Goal: Task Accomplishment & Management: Manage account settings

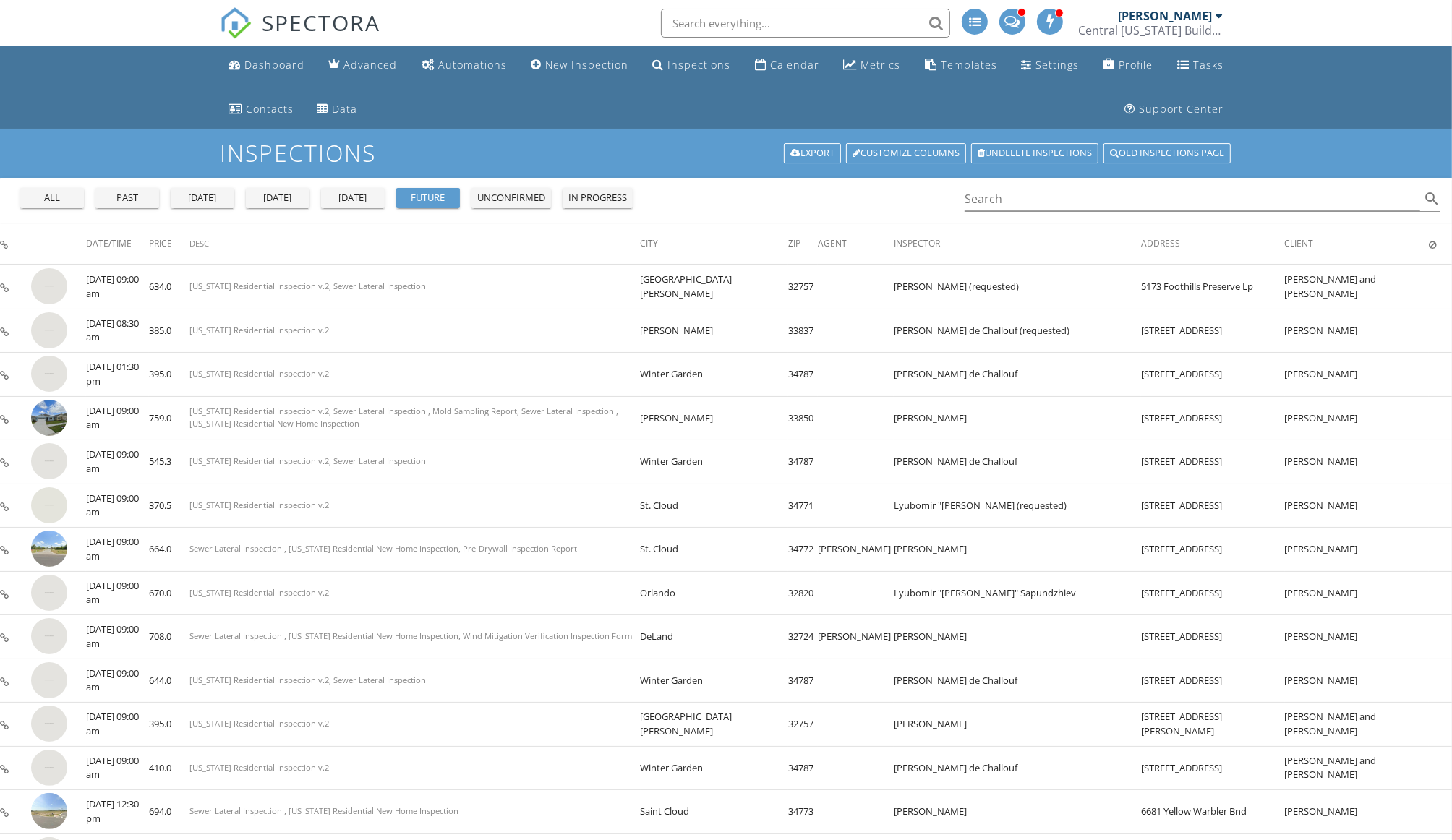
click at [1201, 16] on div "[PERSON_NAME]" at bounding box center [1164, 16] width 94 height 14
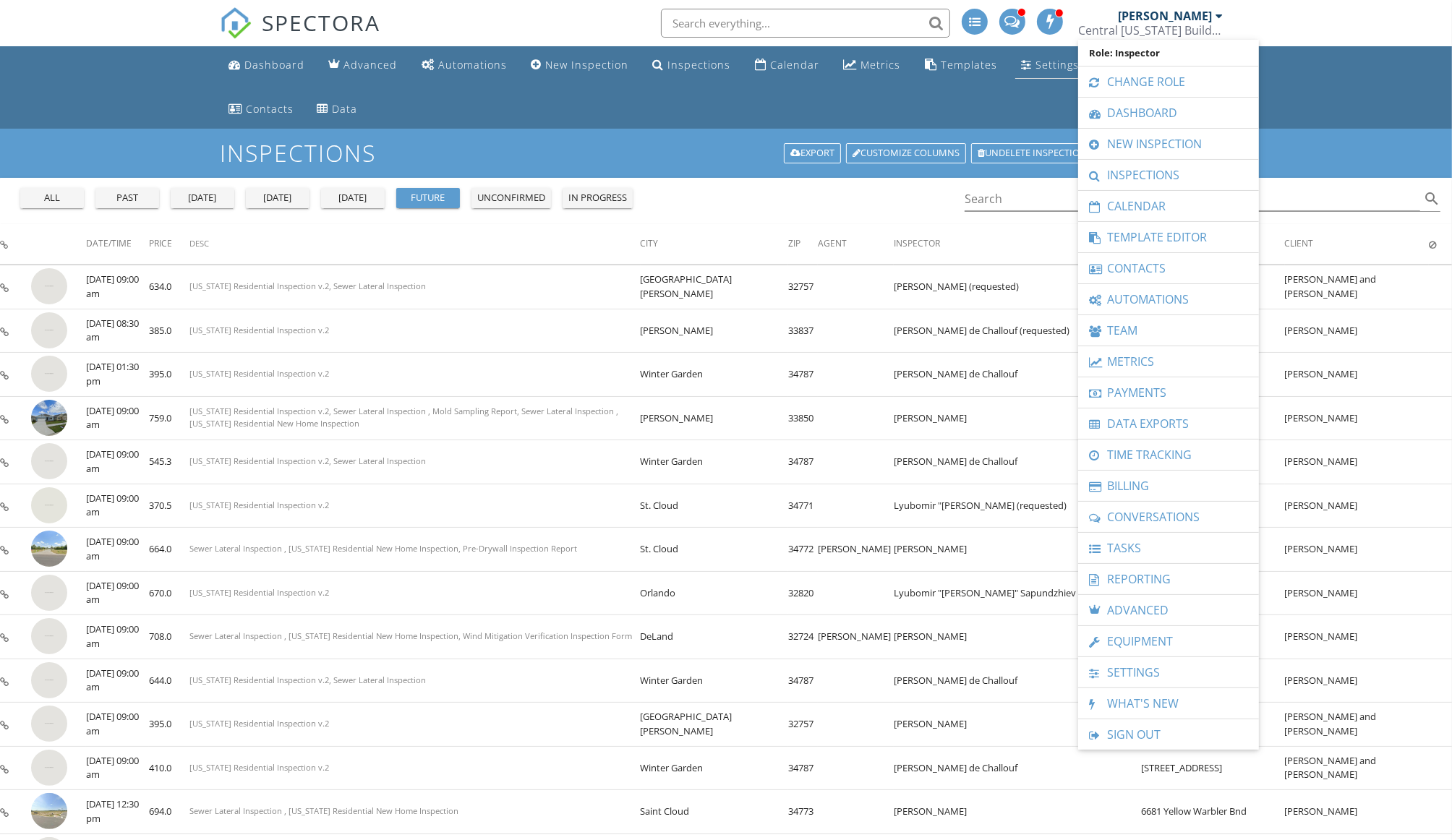
click at [1051, 59] on div "Settings" at bounding box center [1056, 65] width 43 height 14
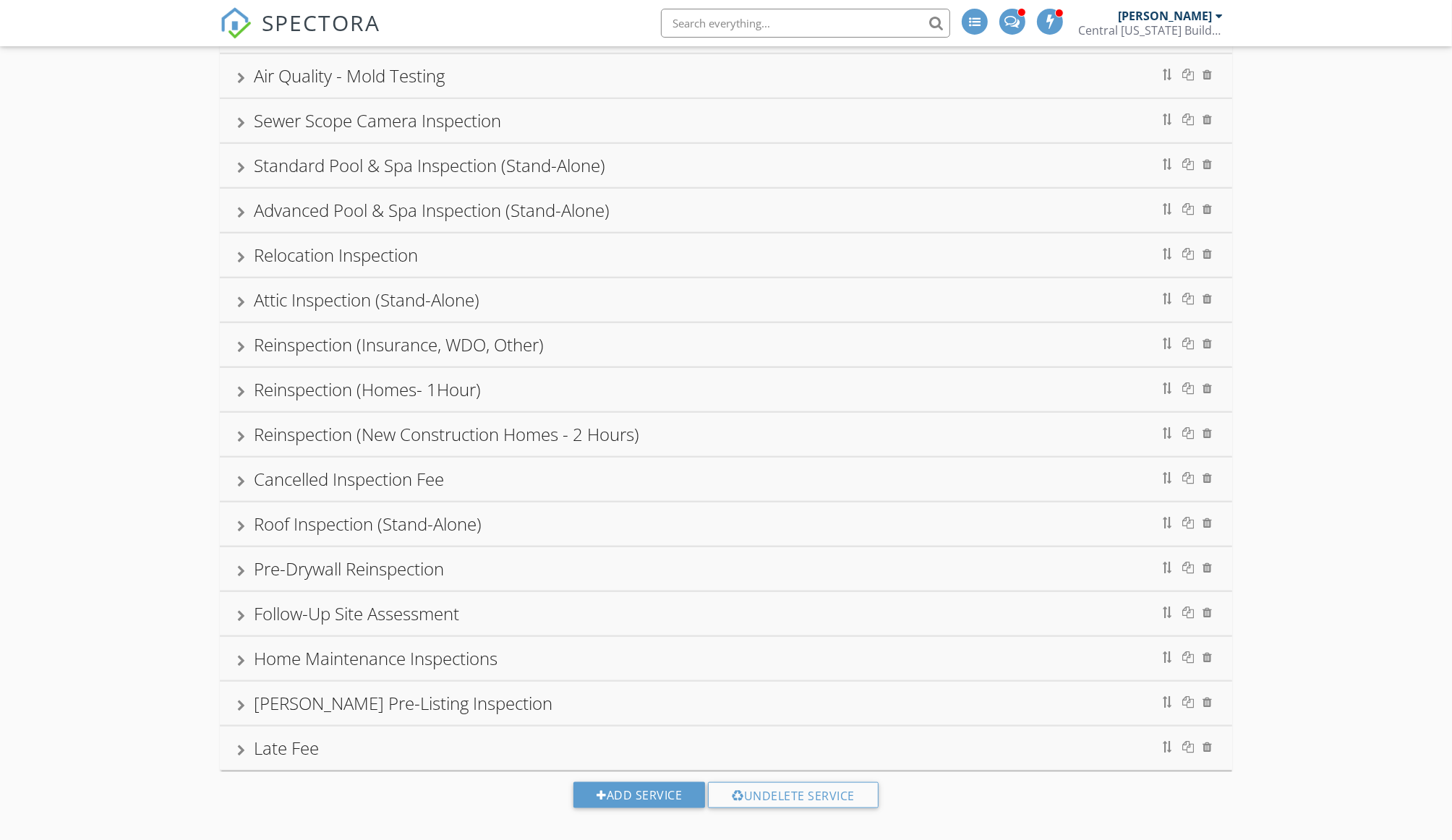
scroll to position [1579, 0]
click at [235, 554] on div "Pre-Drywall Reinspection" at bounding box center [725, 570] width 1012 height 43
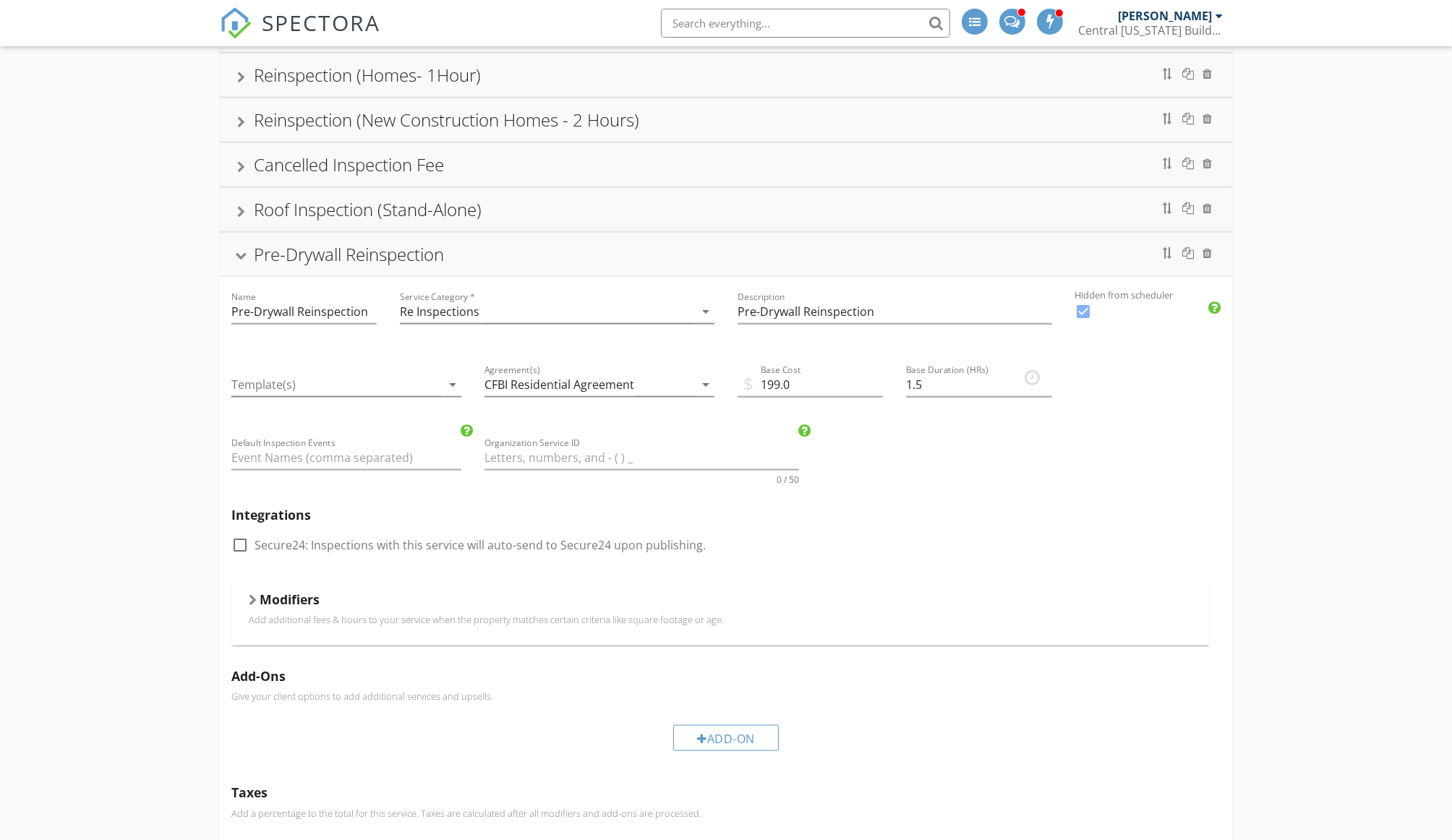
scroll to position [1900, 0]
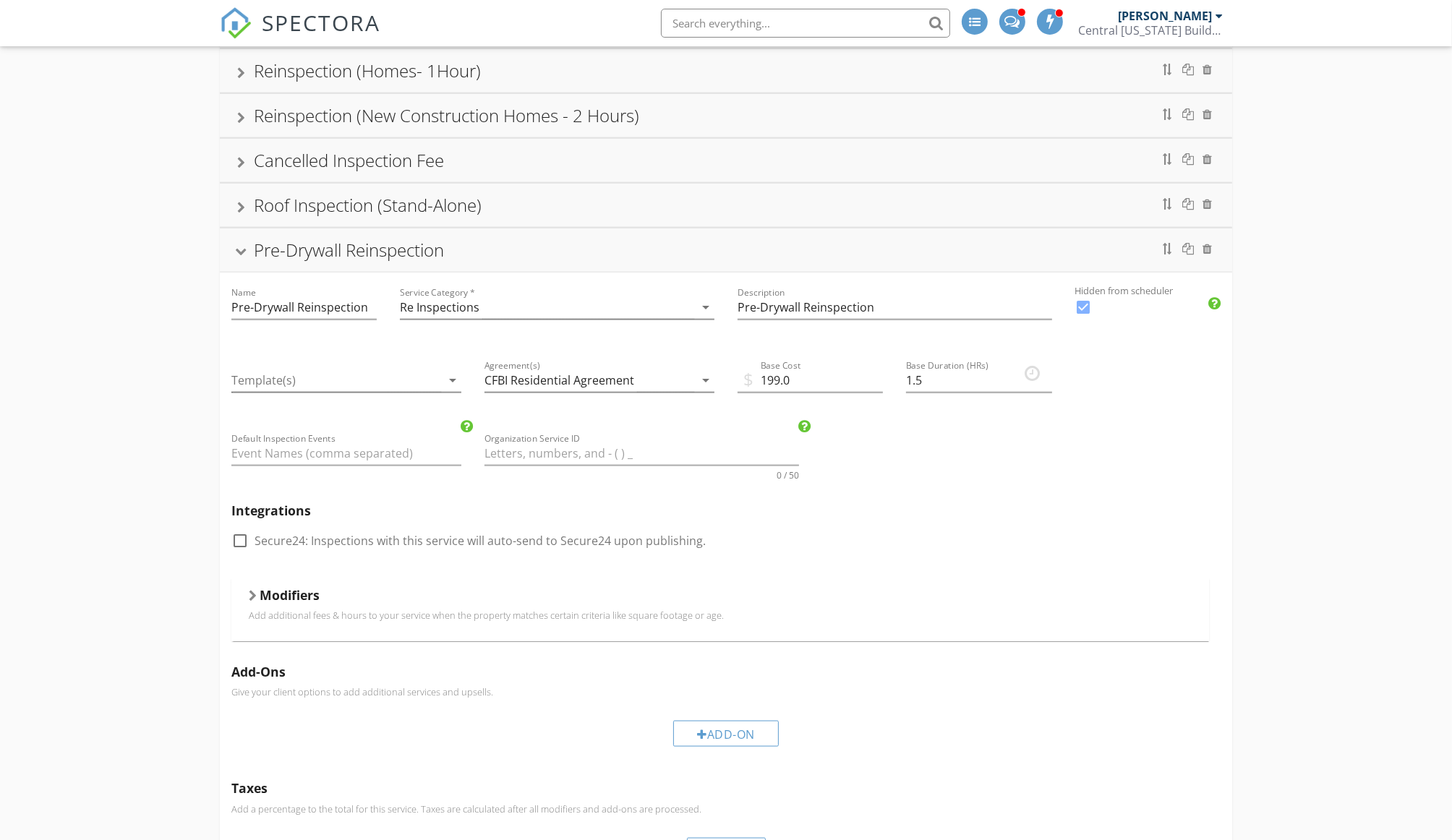
click at [250, 590] on div at bounding box center [252, 595] width 8 height 12
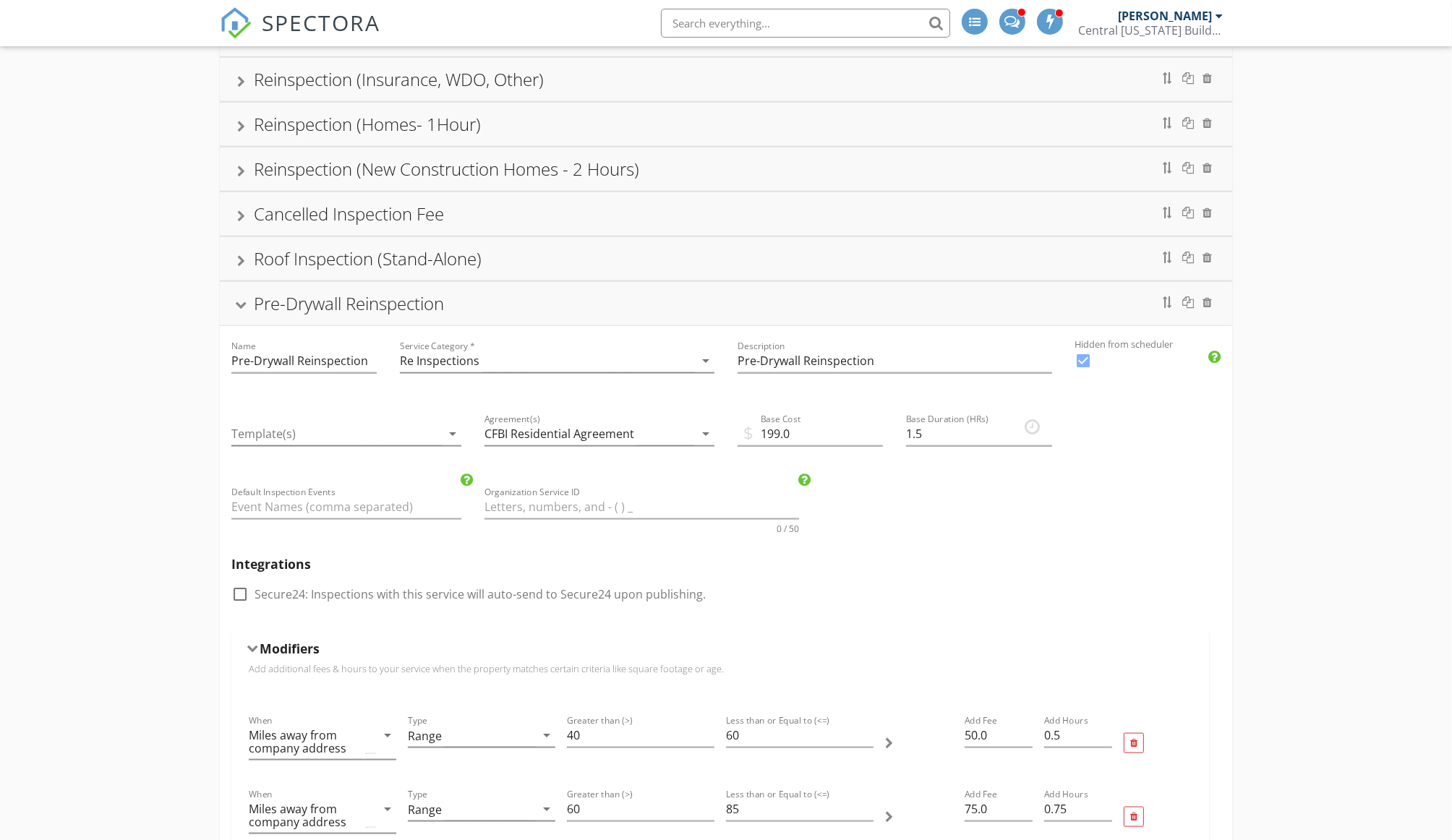
scroll to position [1829, 0]
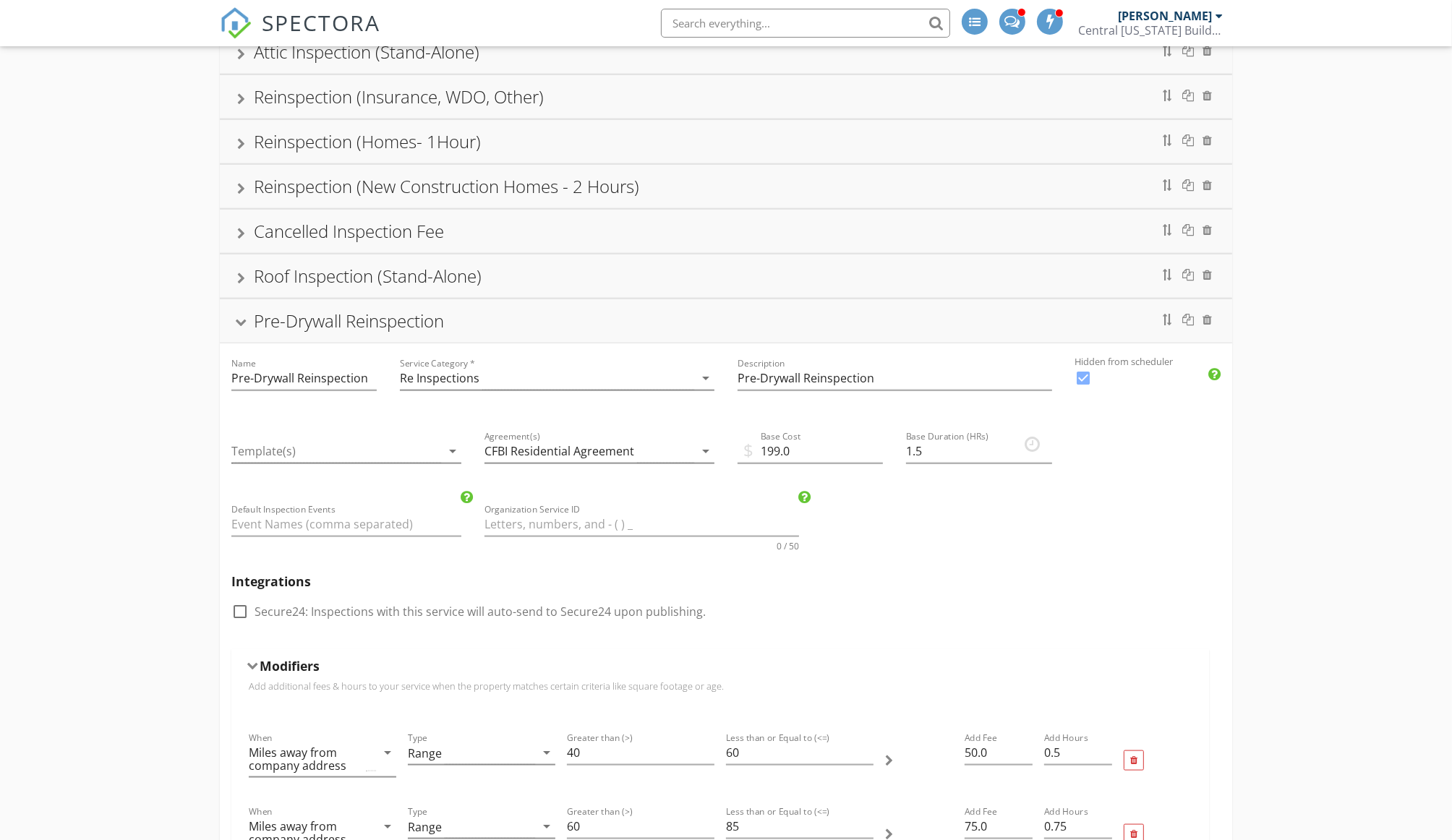
click at [243, 319] on div at bounding box center [241, 322] width 12 height 8
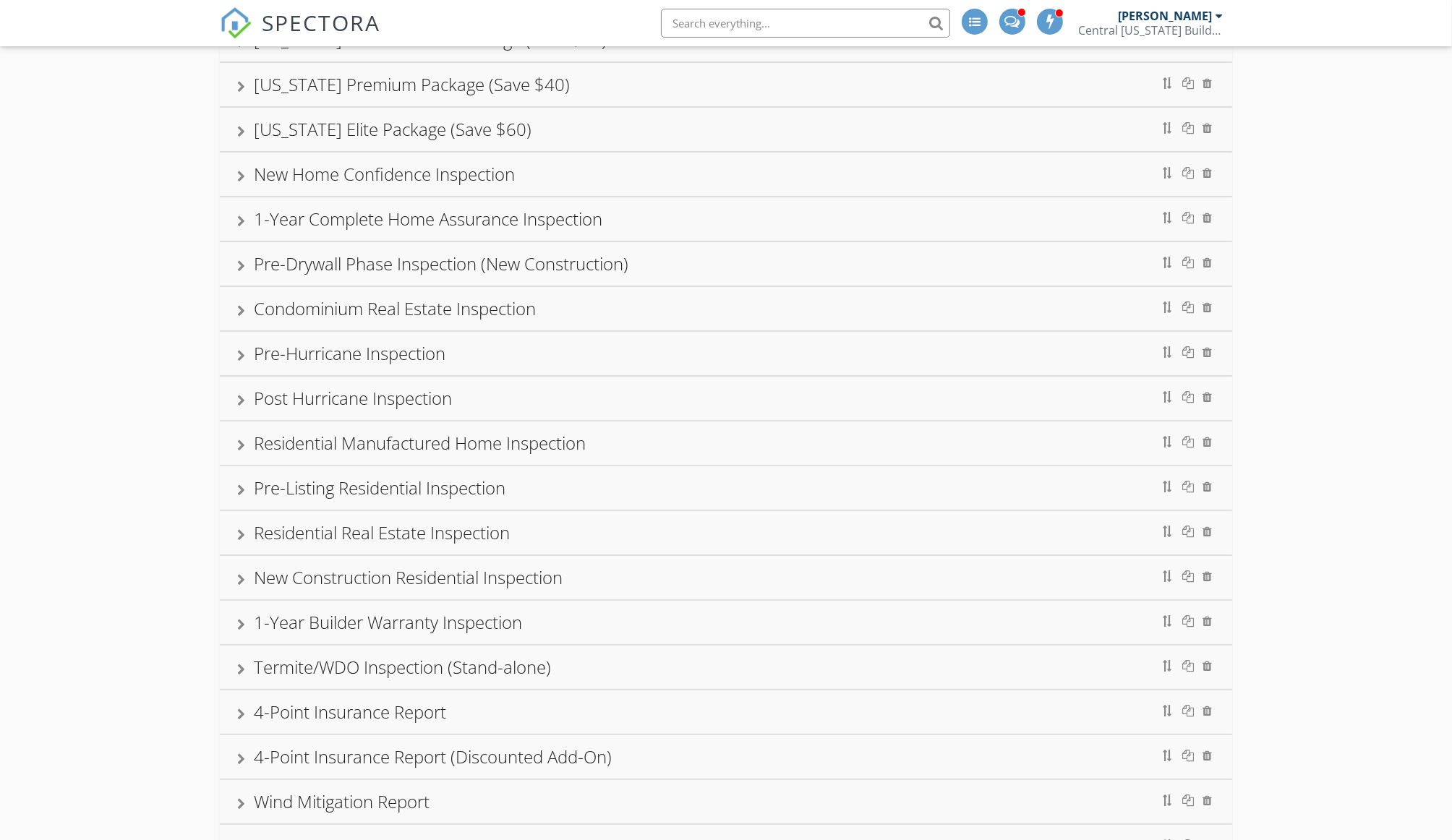
scroll to position [212, 0]
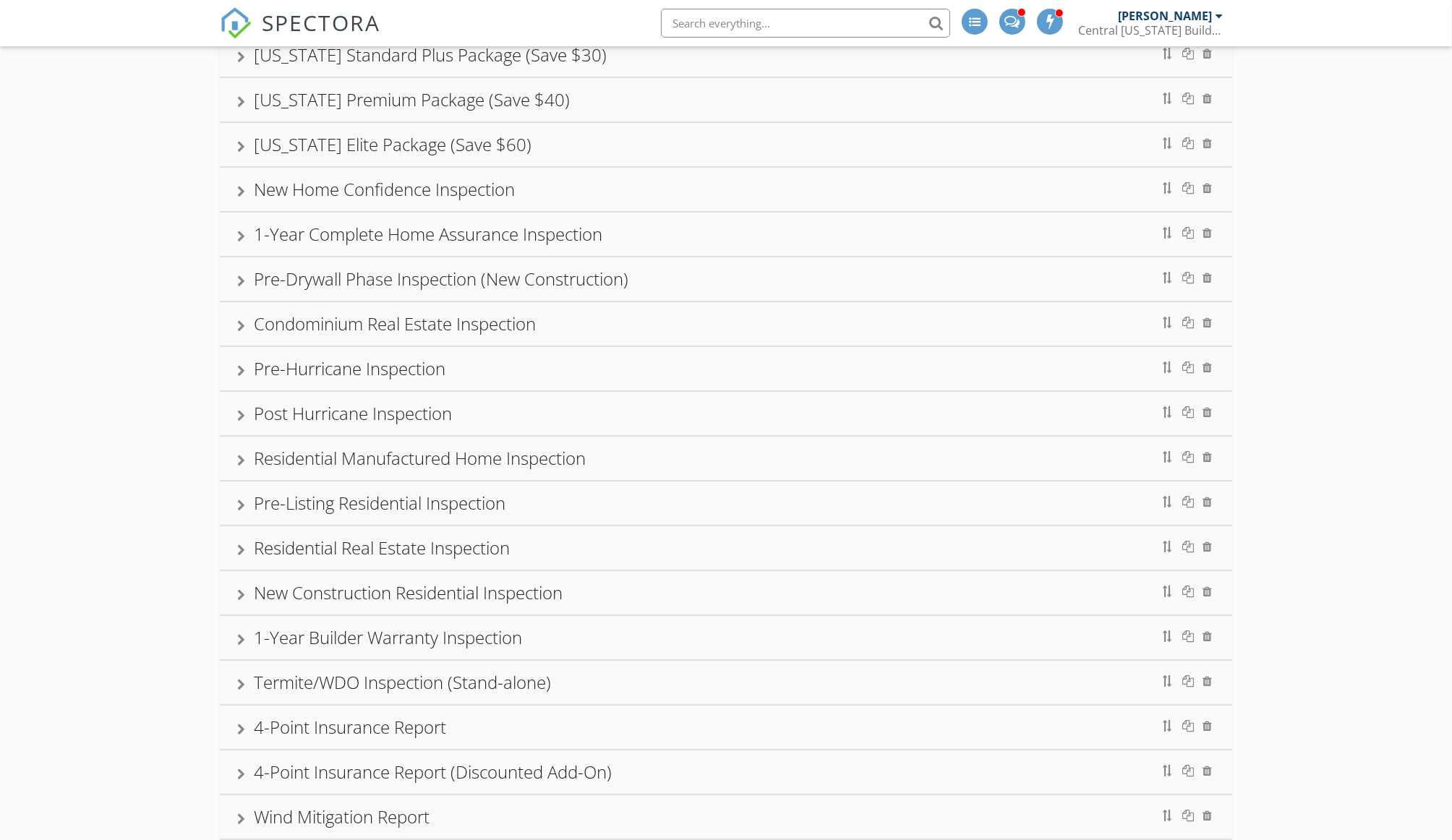
click at [237, 275] on div at bounding box center [241, 281] width 8 height 12
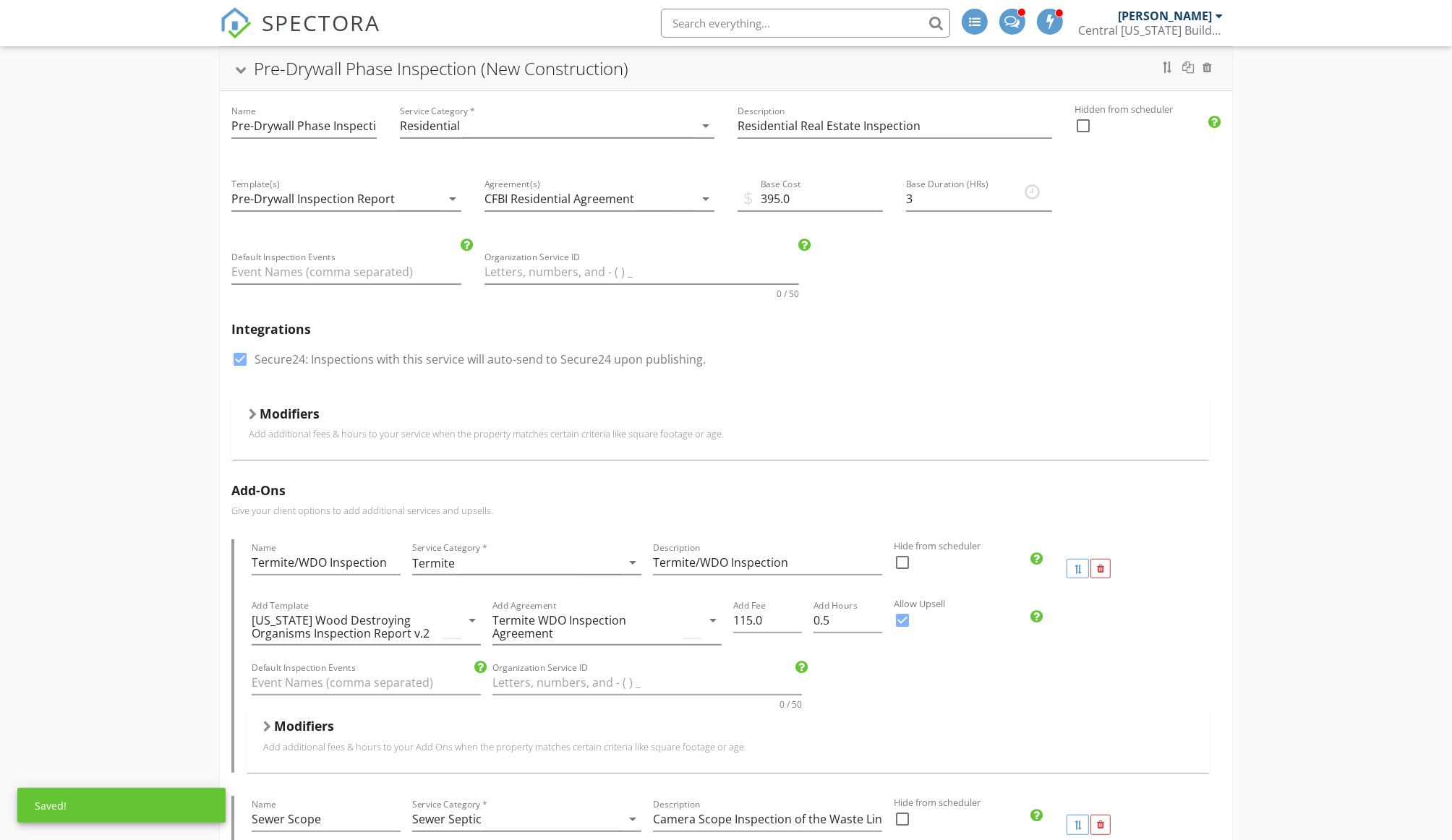
scroll to position [422, 0]
click at [247, 410] on div "Modifiers Add additional fees & hours to your service when the property matches…" at bounding box center [720, 428] width 977 height 63
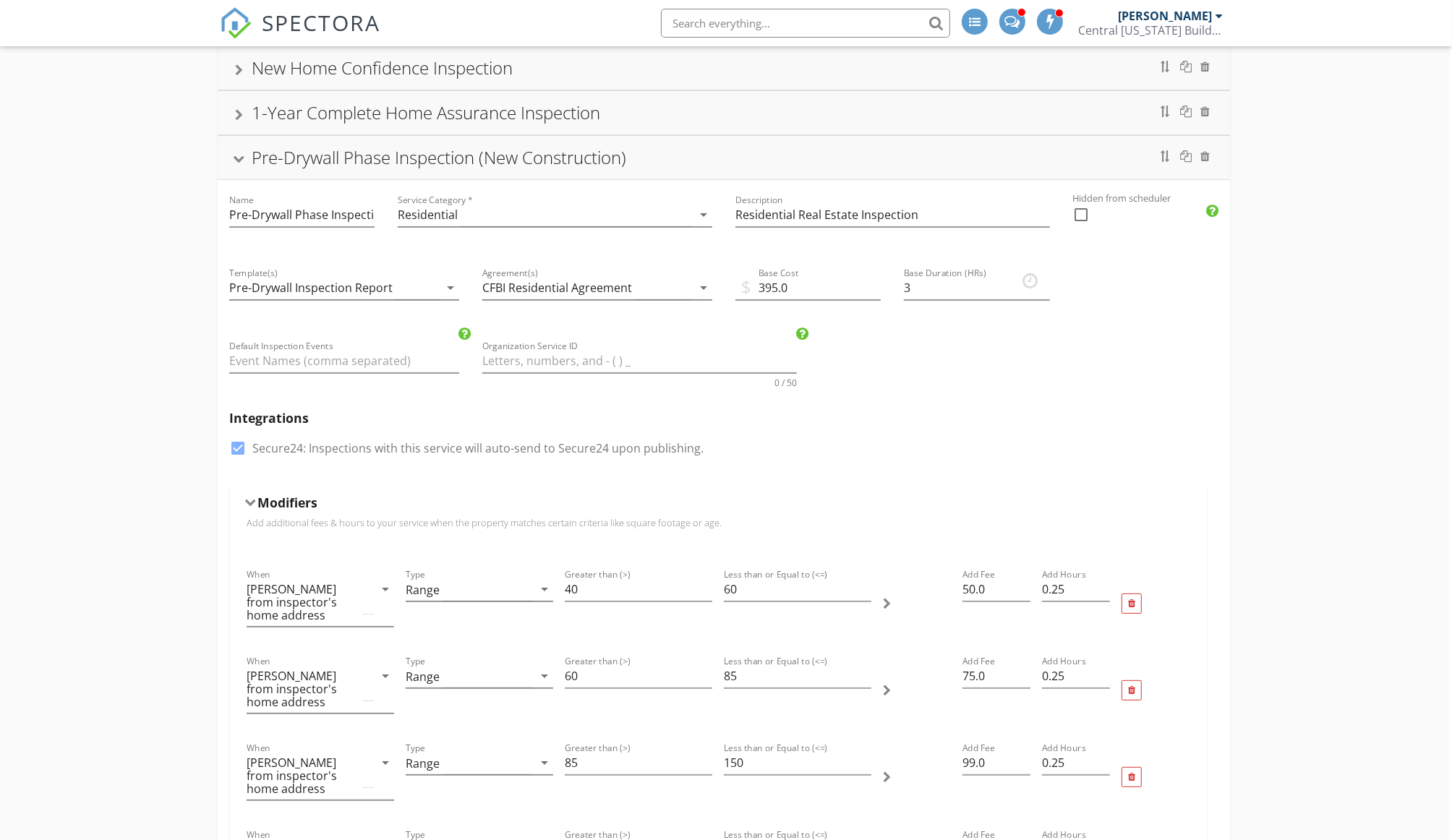
scroll to position [341, 2]
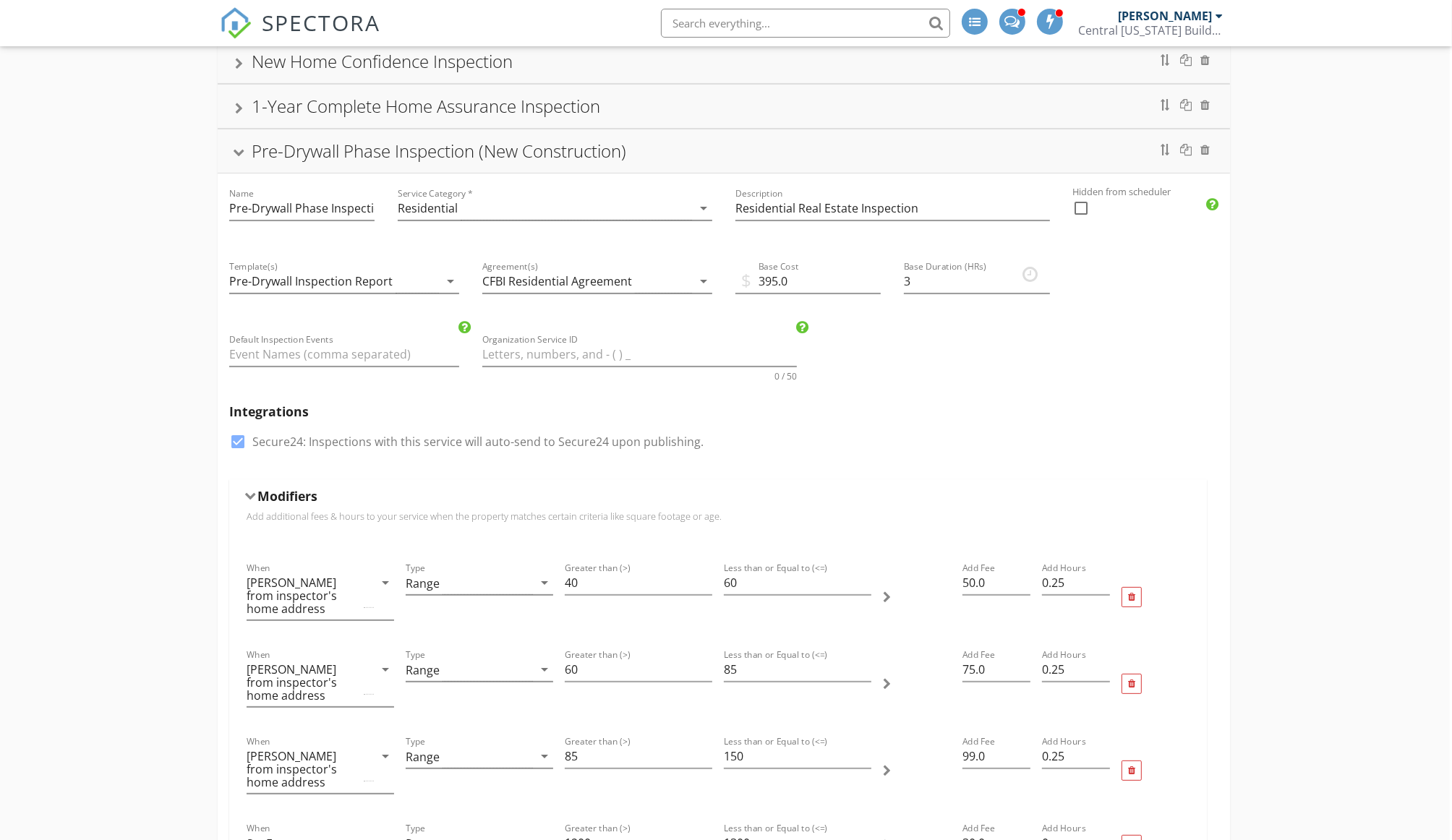
click at [239, 140] on div "Pre-Drywall Phase Inspection (New Construction)" at bounding box center [723, 150] width 977 height 26
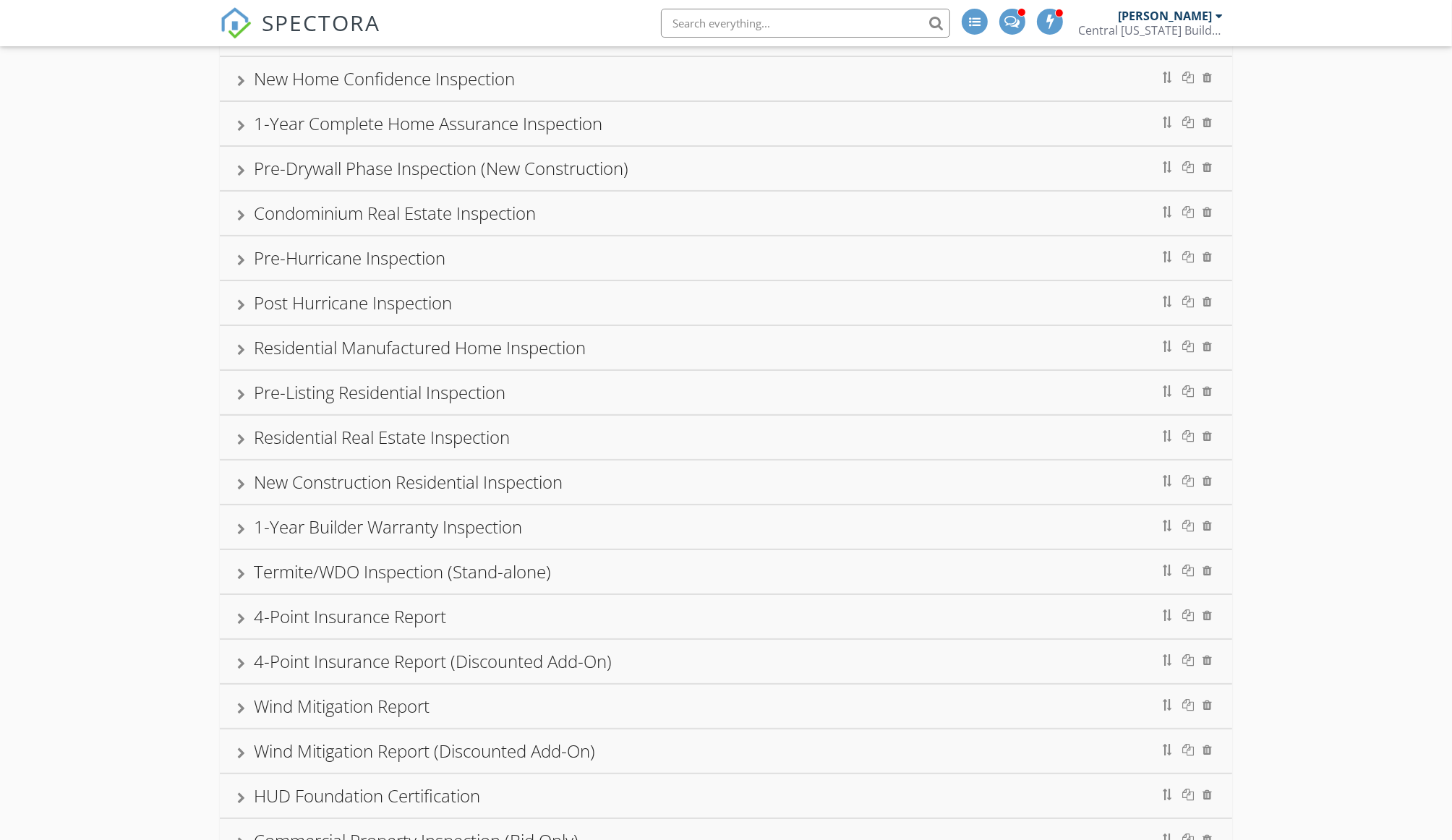
scroll to position [325, 0]
click at [243, 207] on div at bounding box center [241, 212] width 8 height 12
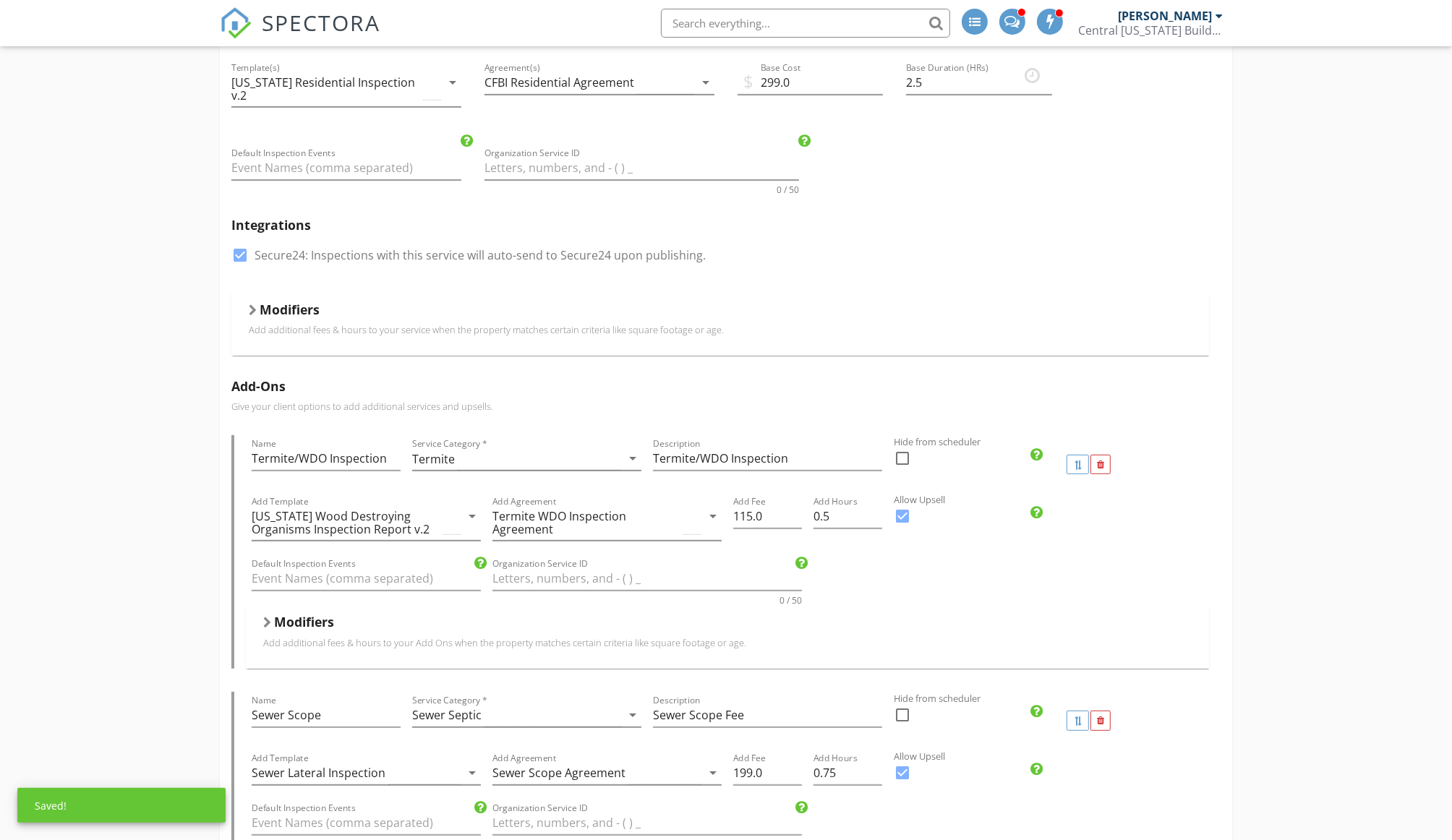
scroll to position [591, 0]
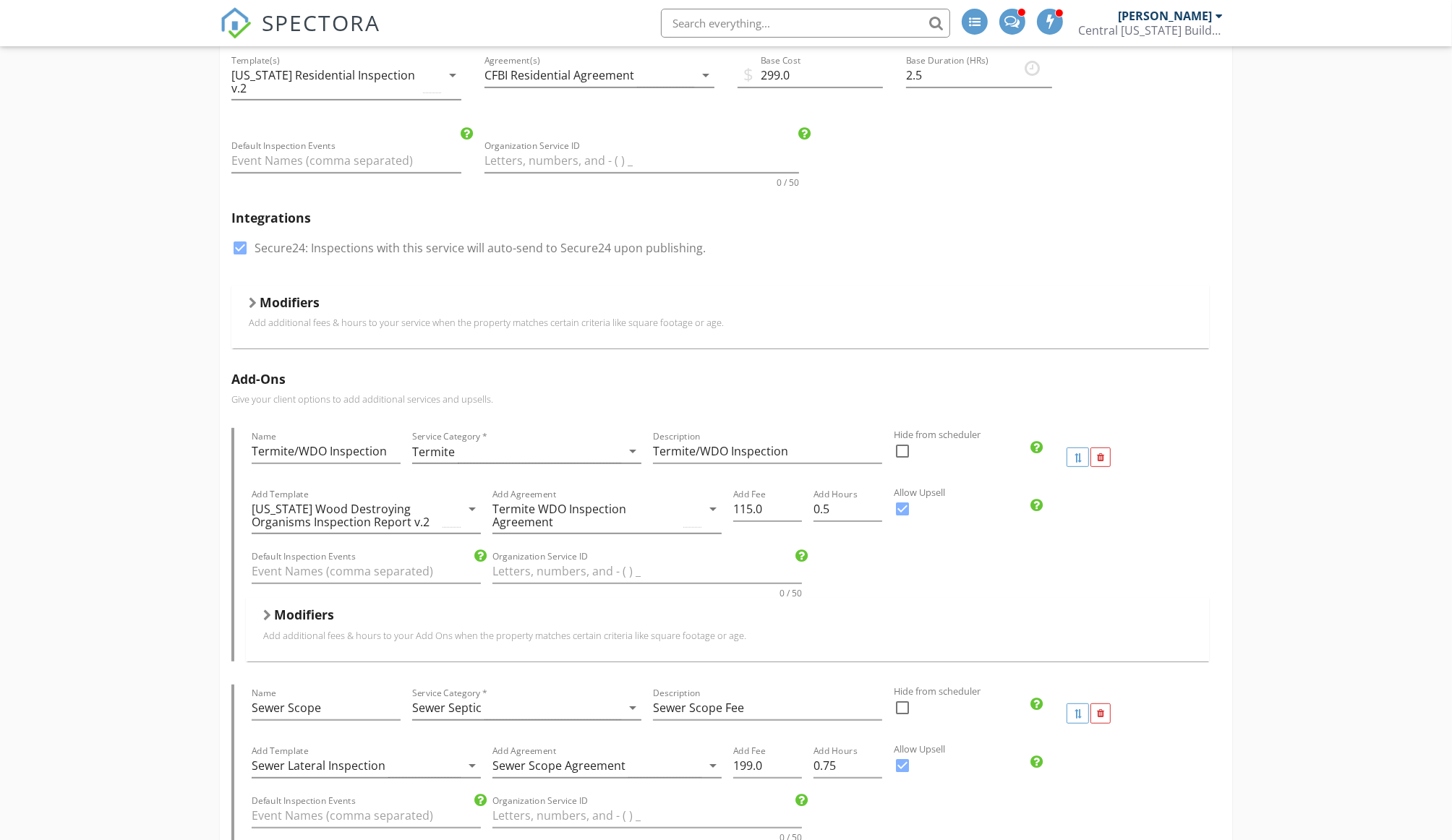
click at [246, 288] on div "Modifiers Add additional fees & hours to your service when the property matches…" at bounding box center [720, 317] width 977 height 63
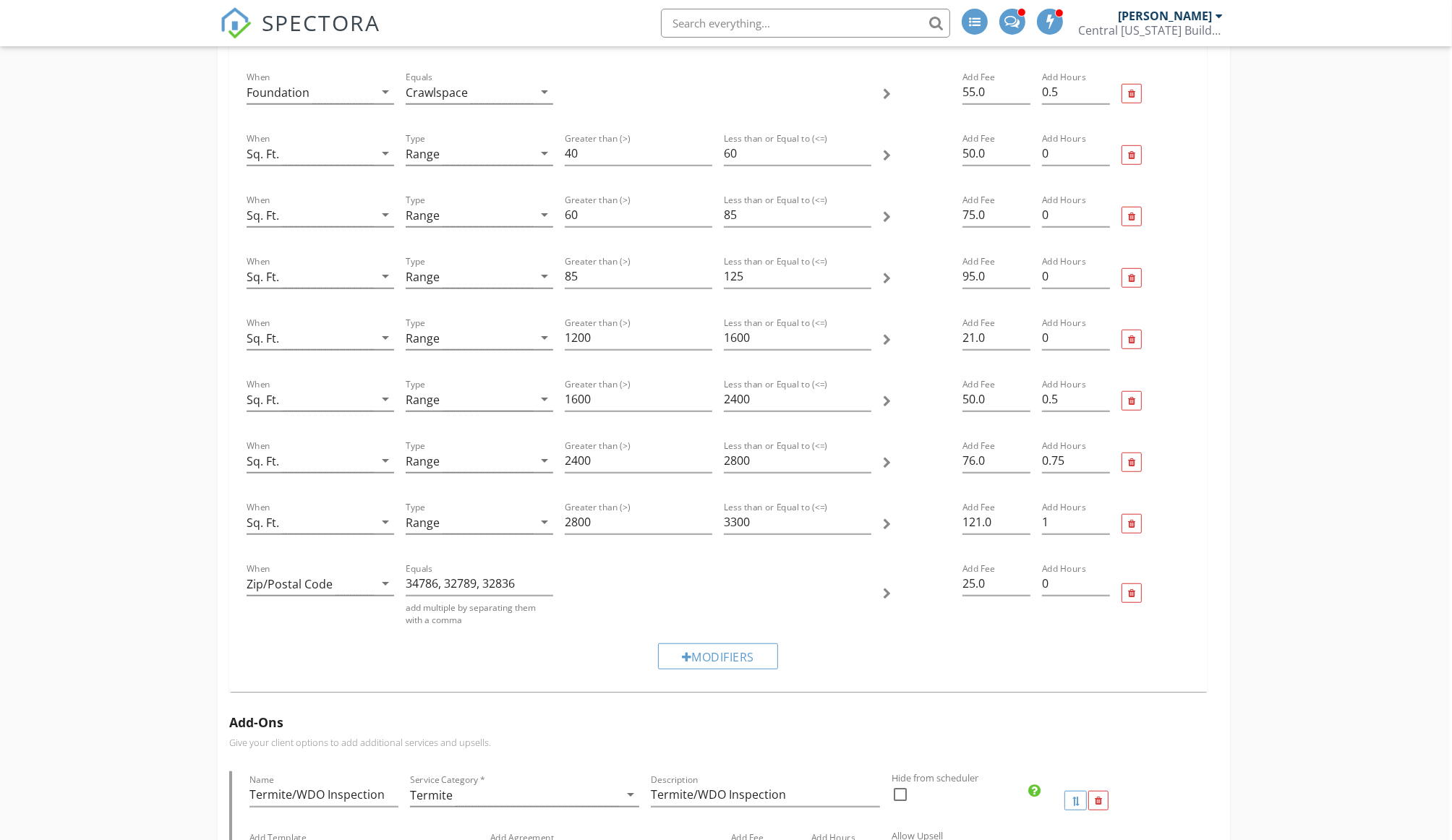
scroll to position [1073, 3]
click at [638, 142] on input "40" at bounding box center [637, 153] width 148 height 24
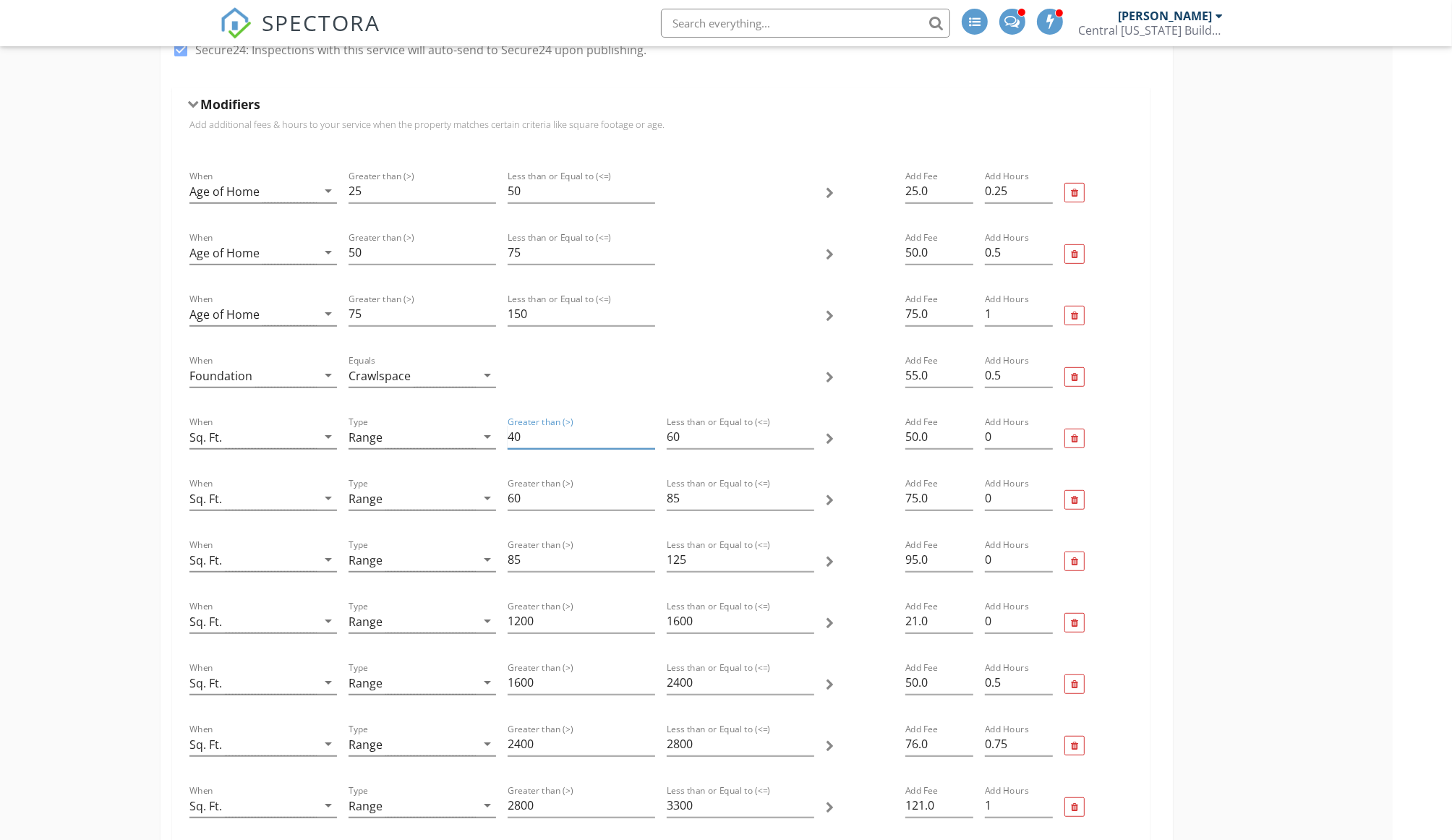
scroll to position [798, 59]
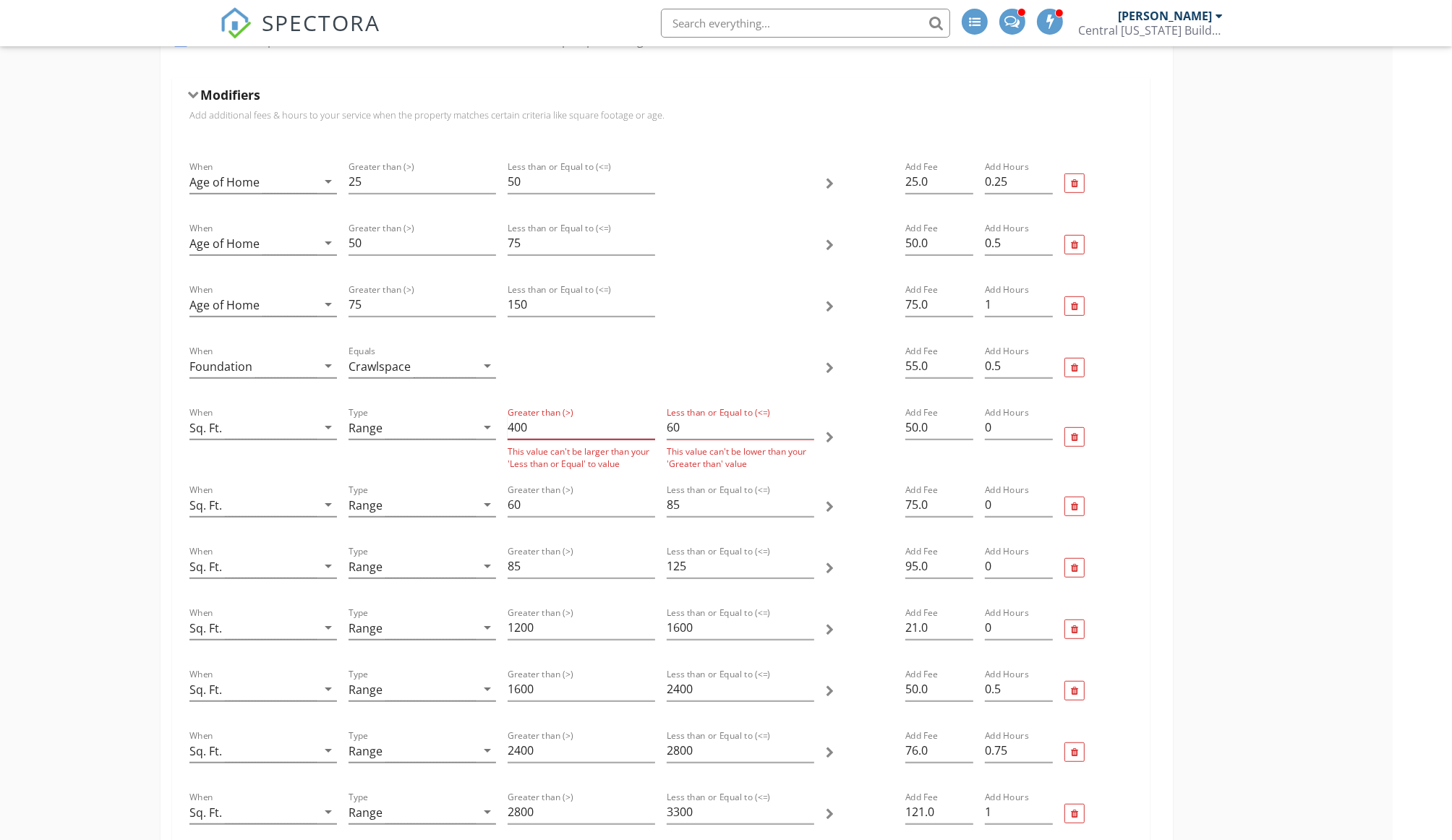
type input "400"
click at [684, 417] on input "60" at bounding box center [740, 428] width 148 height 24
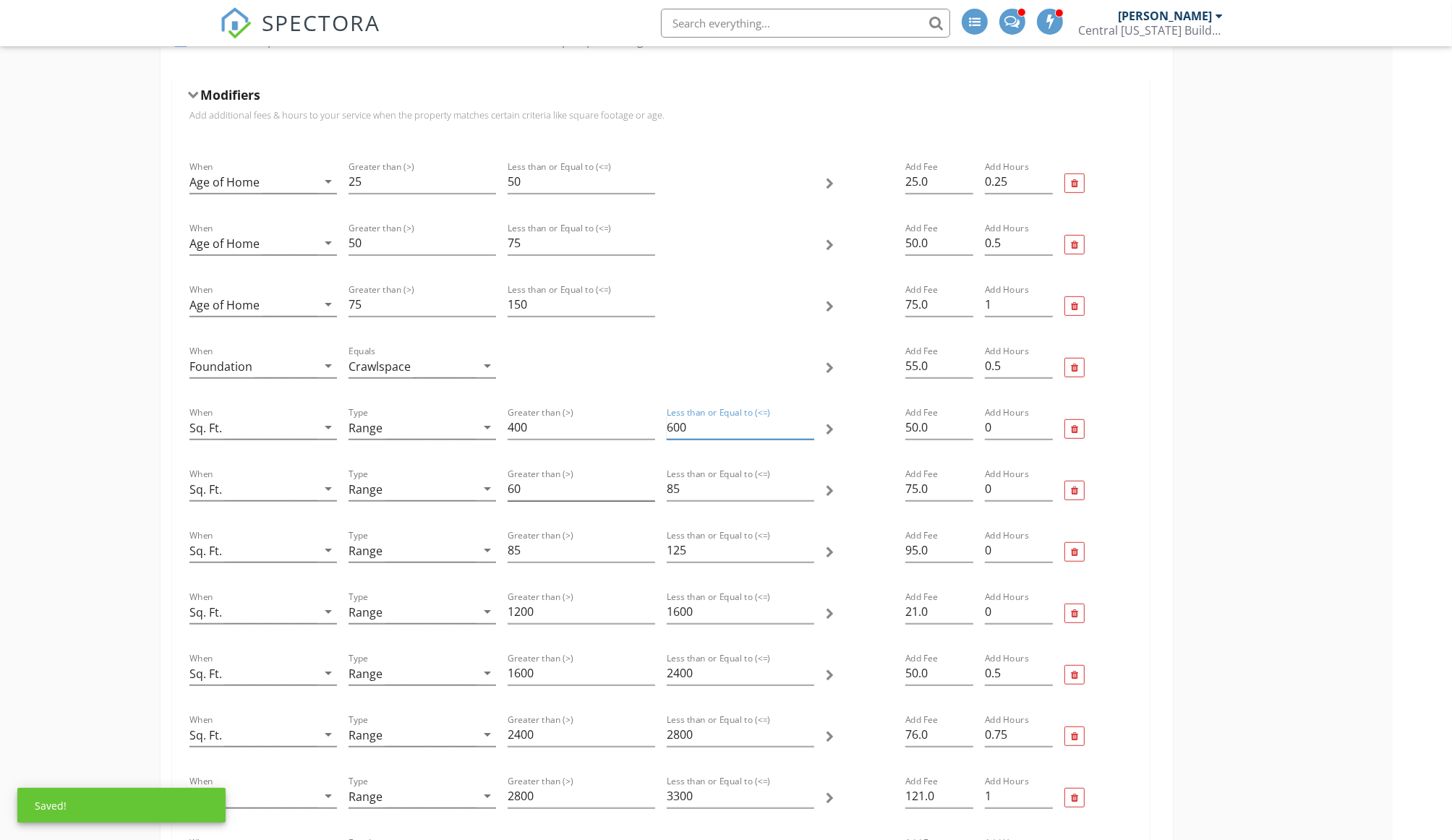
type input "600"
click at [537, 477] on input "60" at bounding box center [581, 489] width 148 height 24
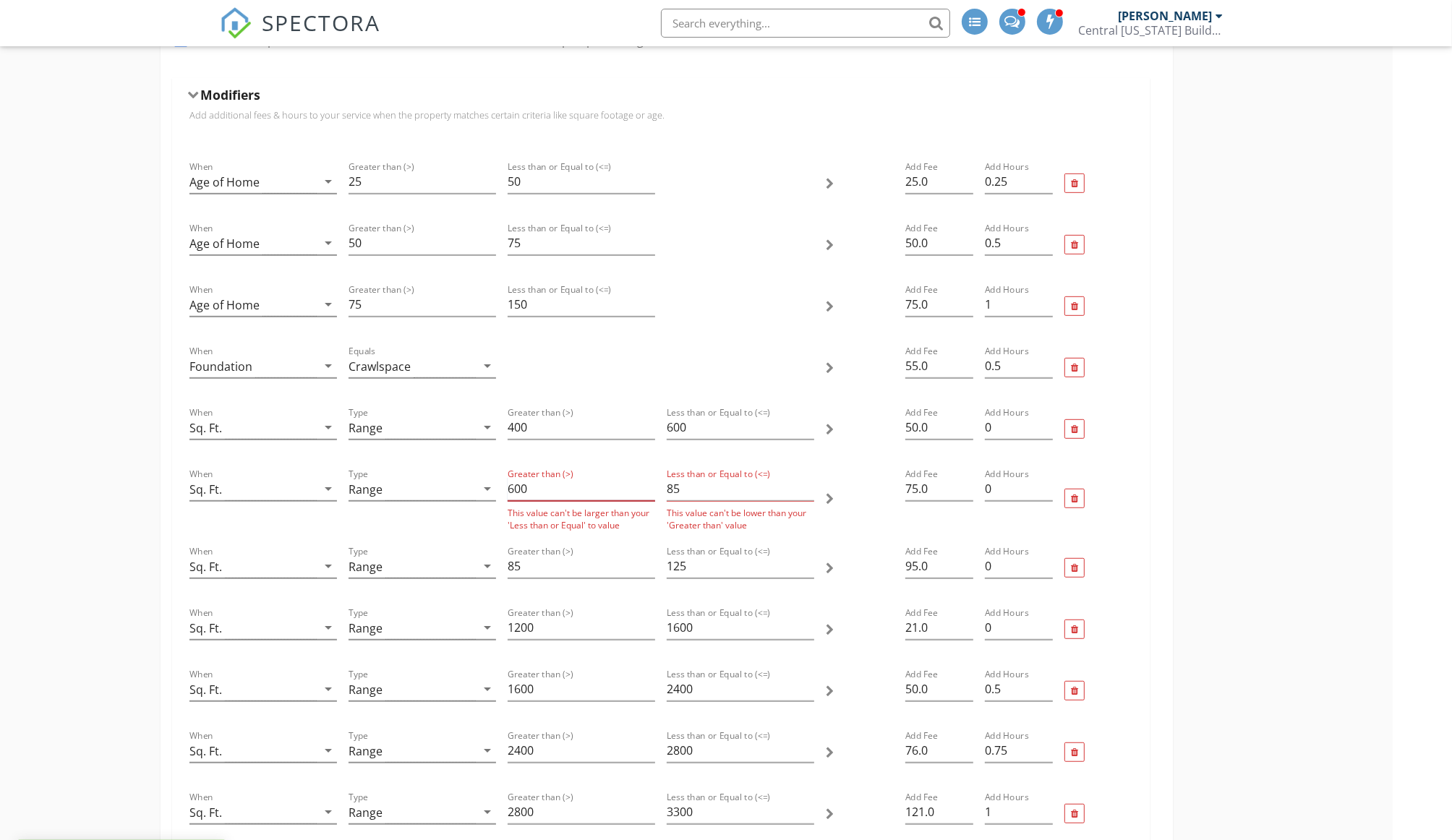
type input "600"
click at [686, 477] on input "85" at bounding box center [740, 489] width 148 height 24
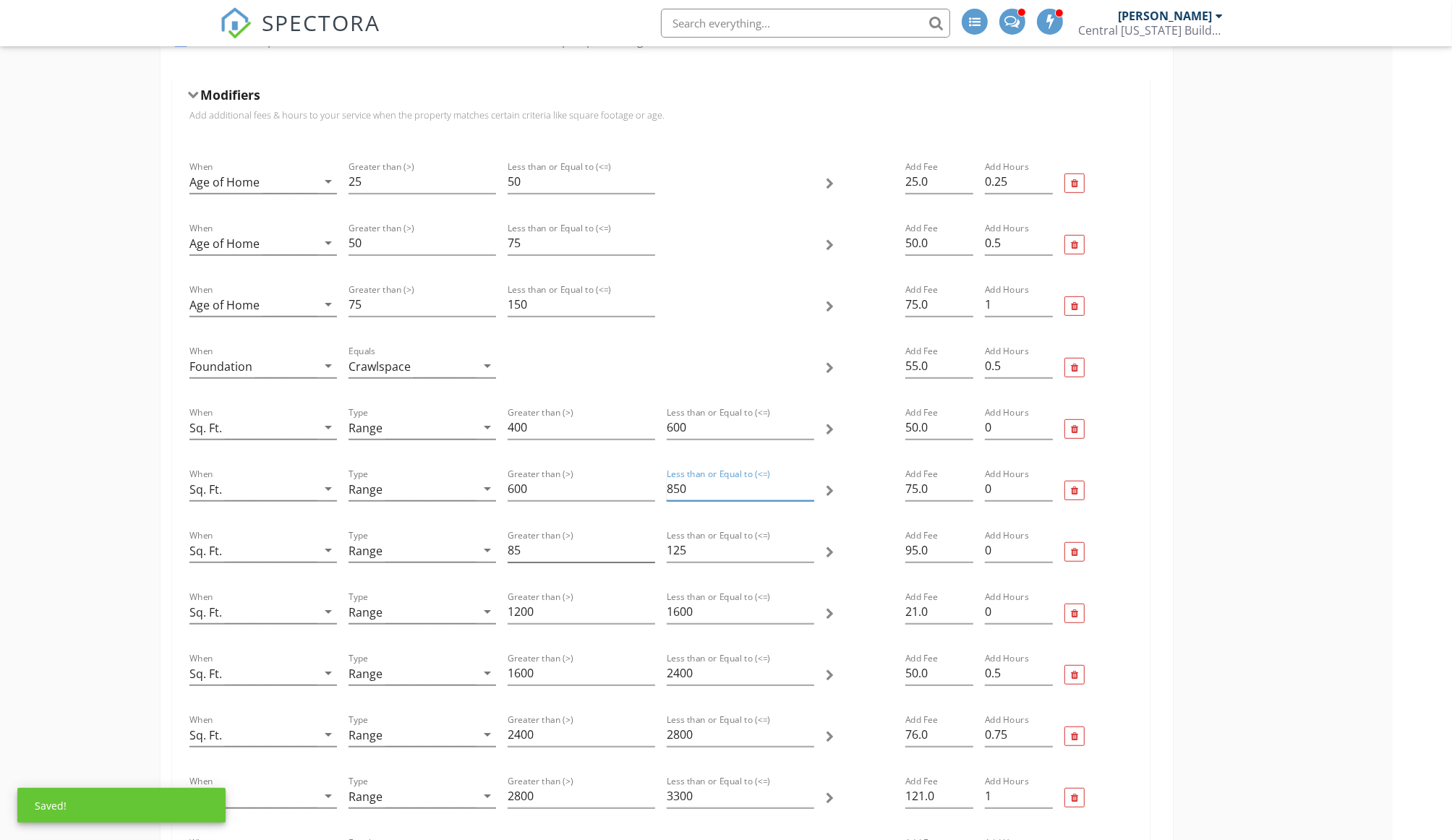
type input "850"
click at [584, 538] on input "85" at bounding box center [581, 550] width 148 height 24
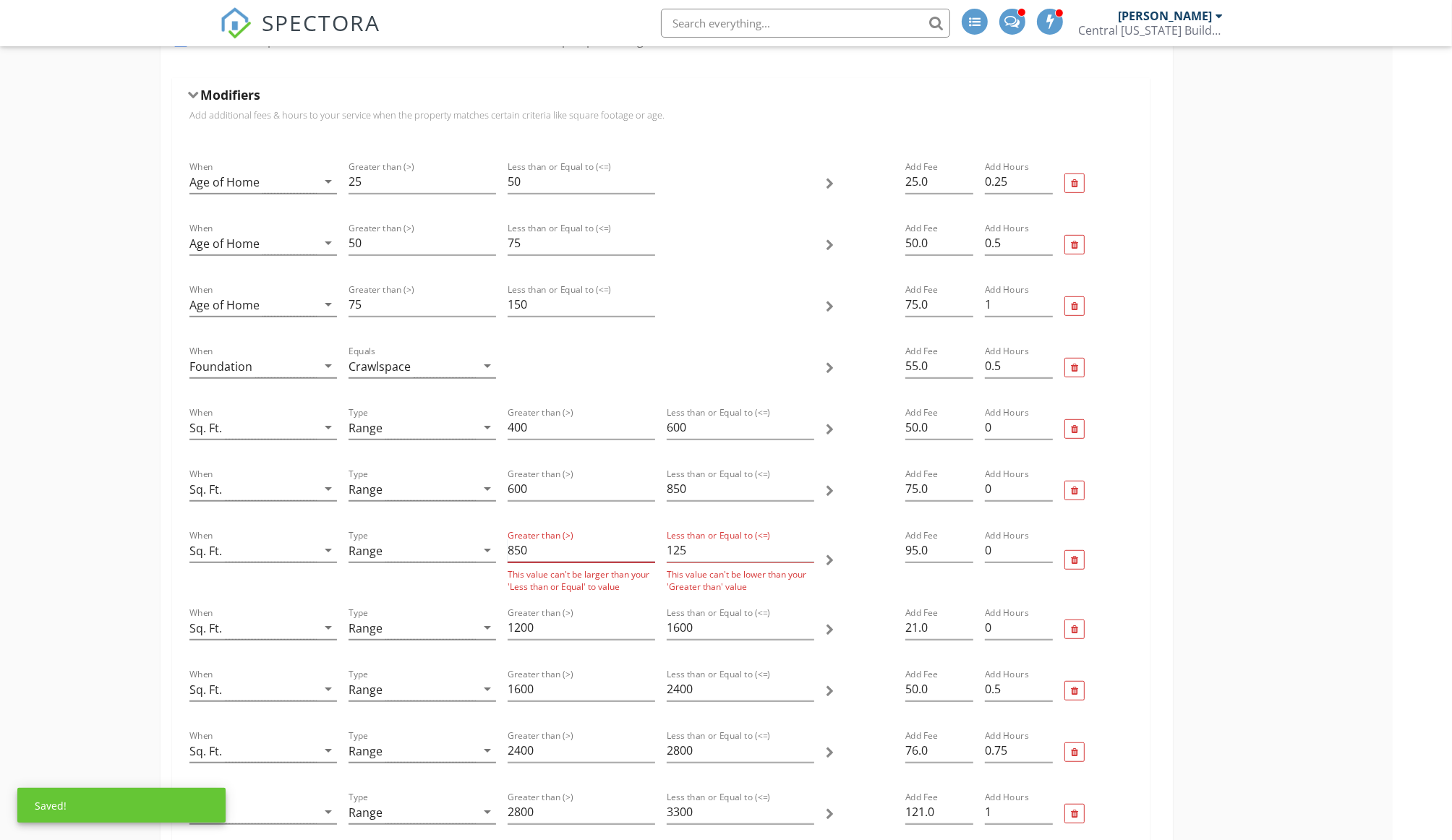
type input "850"
click at [697, 538] on input "125" at bounding box center [740, 550] width 148 height 24
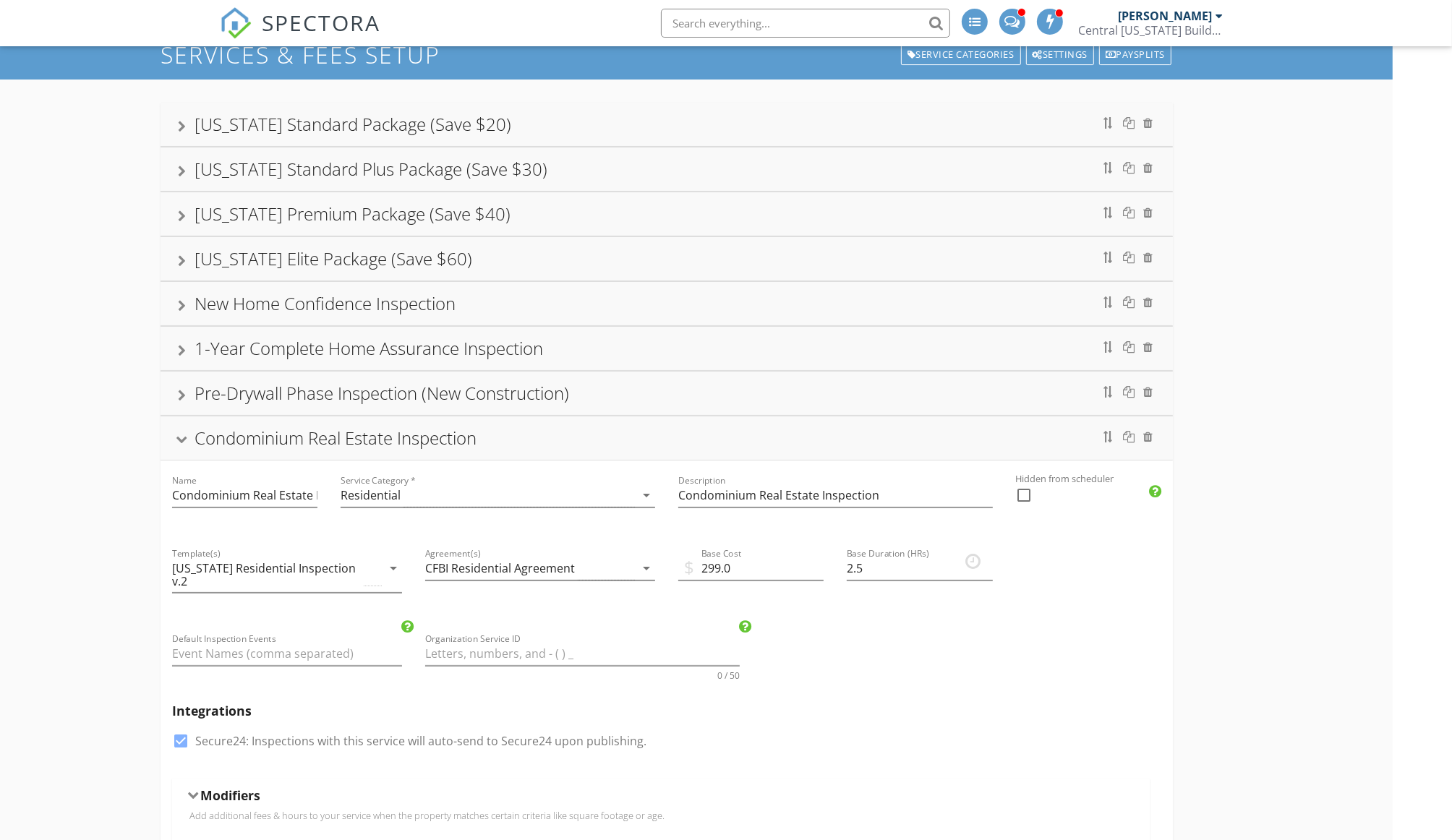
scroll to position [100, 59]
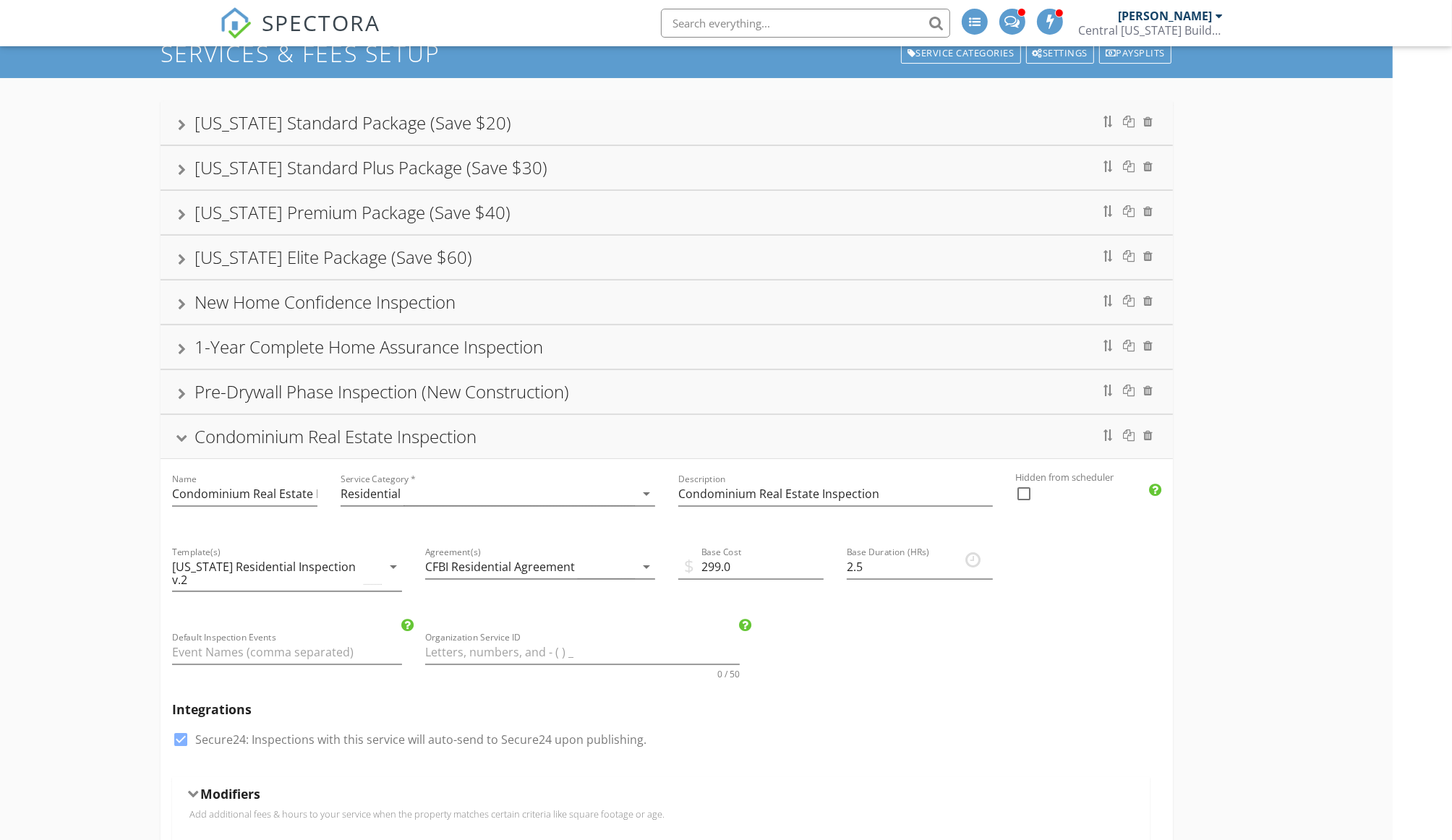
type input "1200"
click at [178, 427] on div "Condominium Real Estate Inspection" at bounding box center [667, 436] width 977 height 26
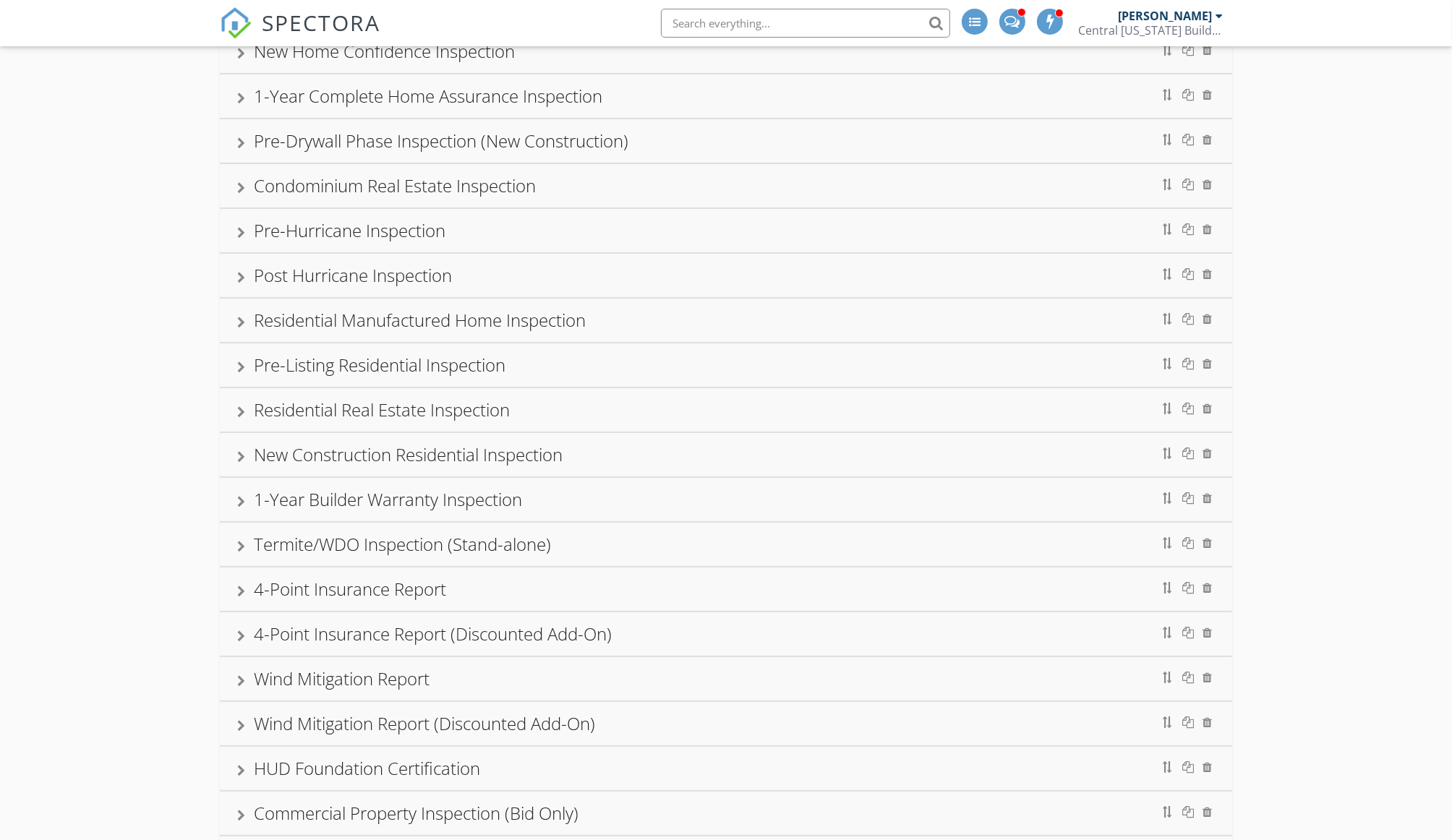
scroll to position [352, 0]
click at [237, 226] on div at bounding box center [241, 231] width 8 height 12
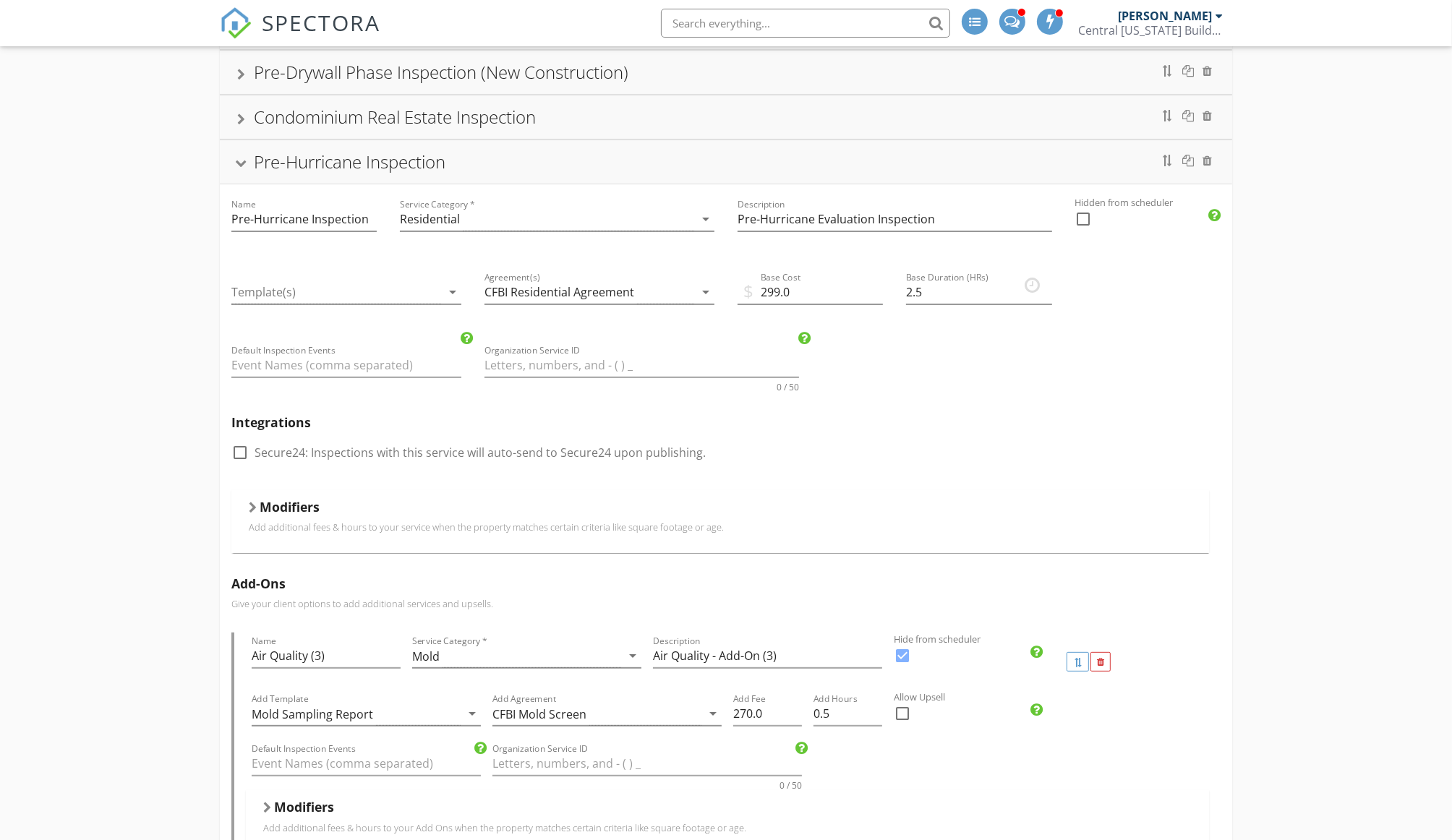
scroll to position [423, 0]
click at [254, 495] on div "Modifiers" at bounding box center [720, 505] width 943 height 22
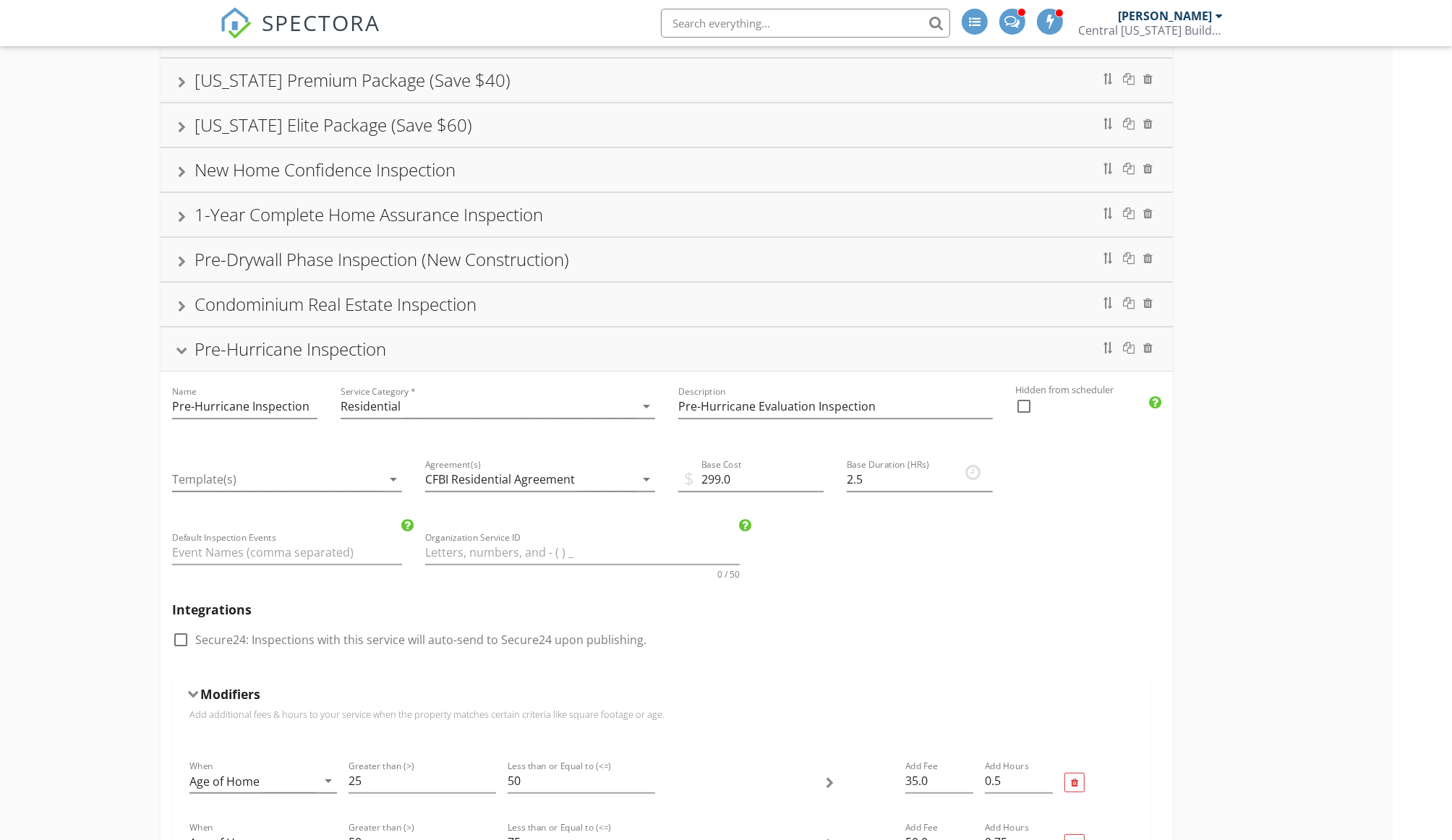
scroll to position [231, 59]
click at [182, 348] on div at bounding box center [182, 351] width 12 height 8
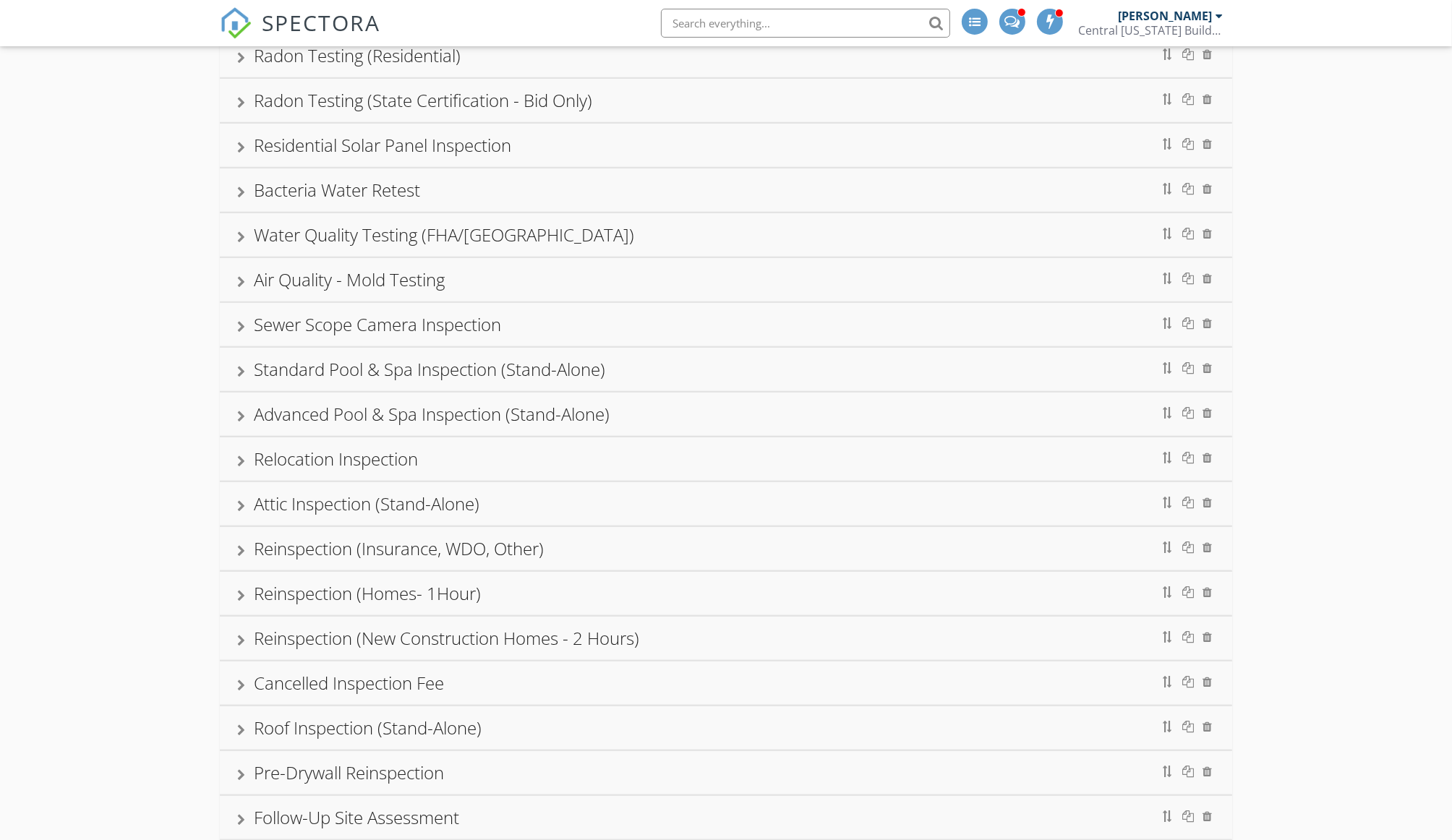
scroll to position [1456, 0]
